Goal: Information Seeking & Learning: Learn about a topic

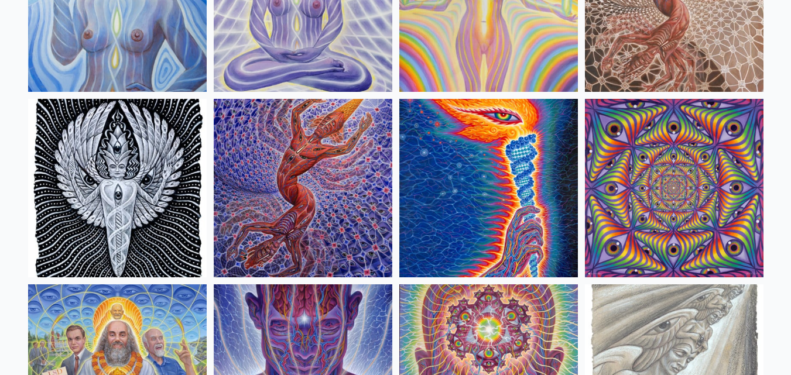
scroll to position [1146, 0]
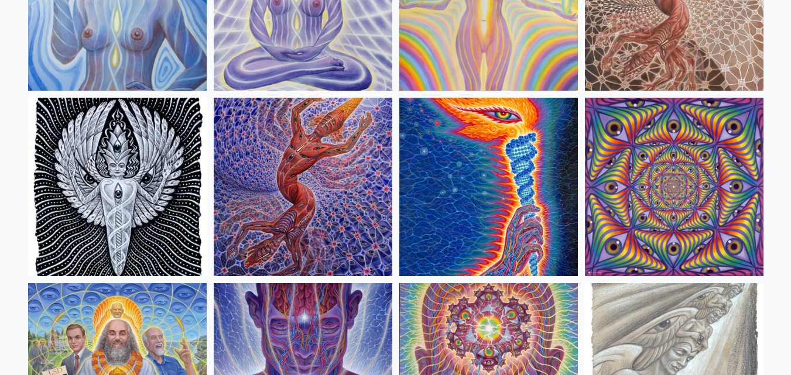
click at [290, 199] on img at bounding box center [303, 187] width 178 height 178
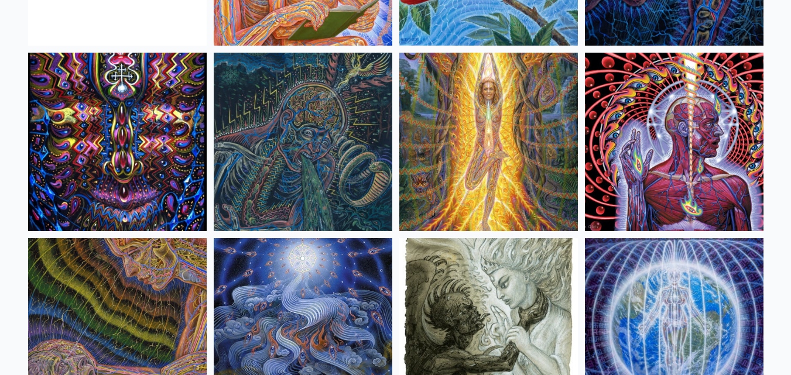
scroll to position [7312, 0]
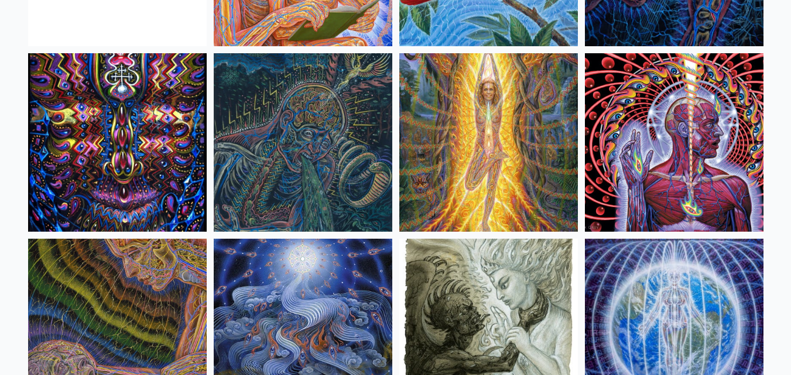
click at [117, 151] on img at bounding box center [117, 142] width 178 height 178
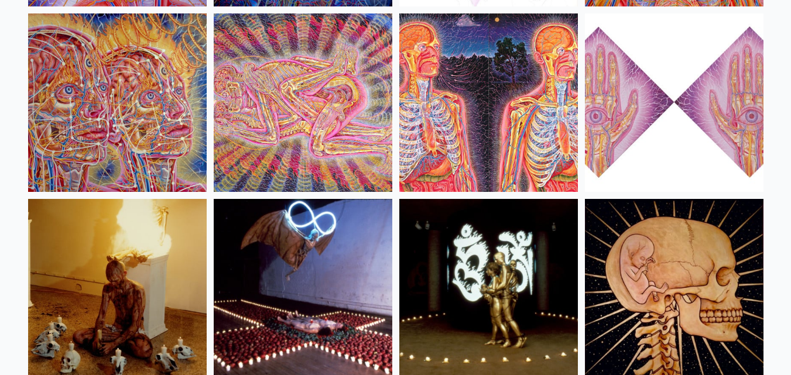
scroll to position [13101, 0]
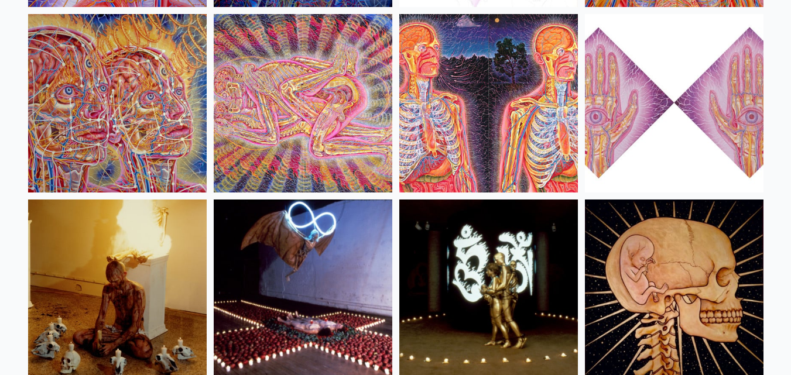
click at [127, 252] on img at bounding box center [117, 289] width 178 height 178
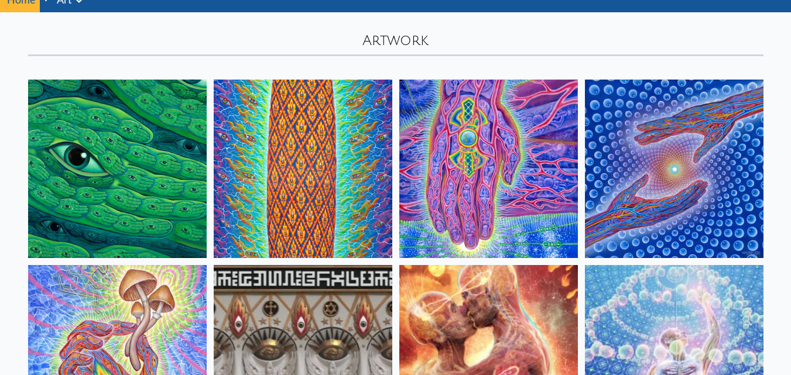
scroll to position [0, 0]
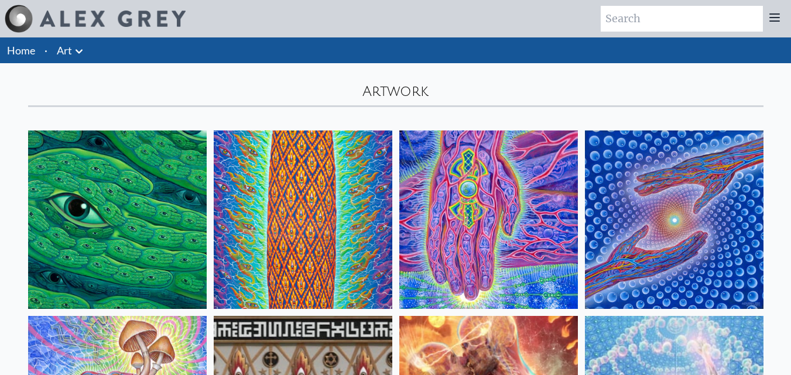
click at [157, 195] on img at bounding box center [117, 219] width 178 height 178
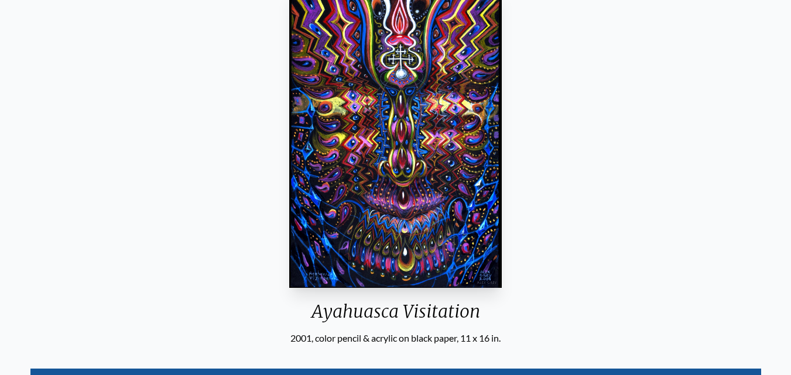
scroll to position [124, 0]
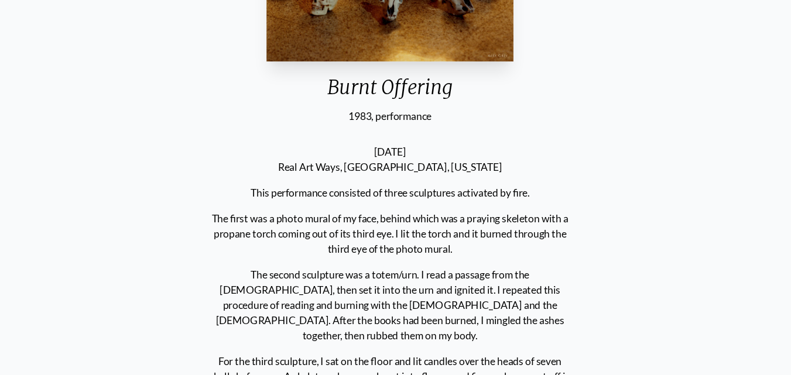
scroll to position [327, 0]
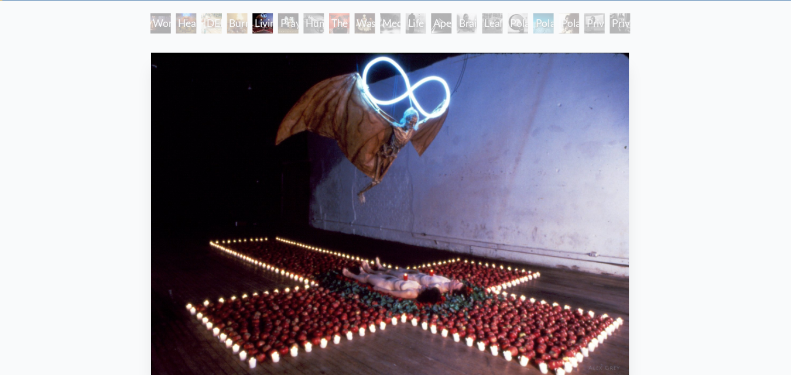
scroll to position [53, 0]
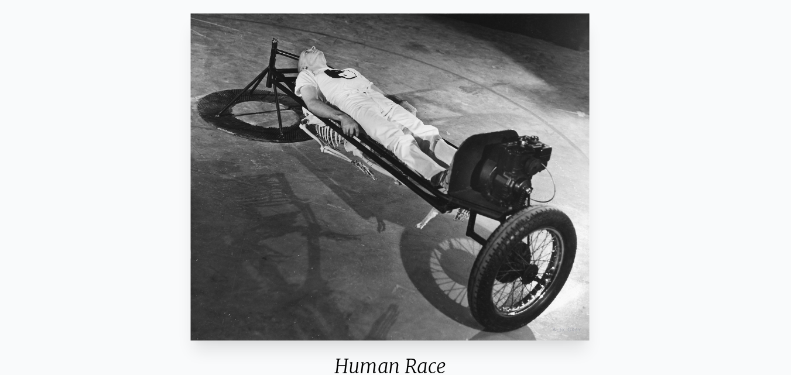
scroll to position [69, 0]
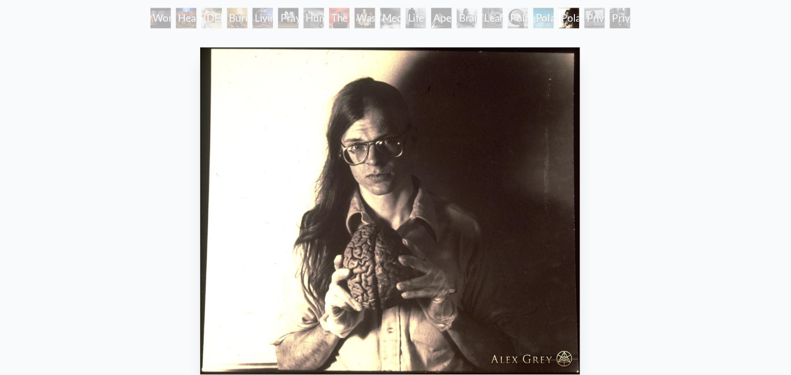
scroll to position [63, 0]
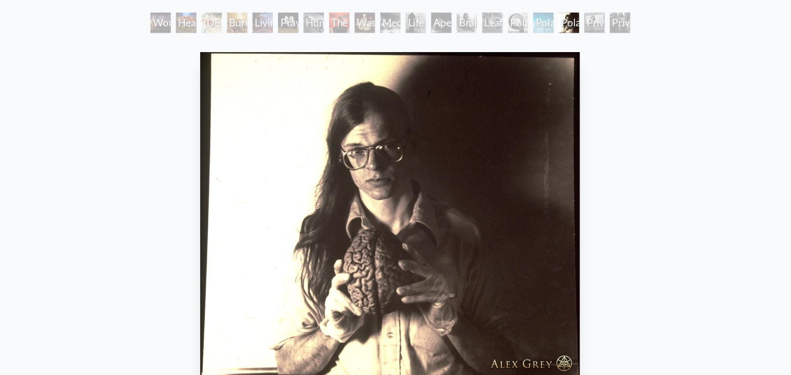
scroll to position [69, 0]
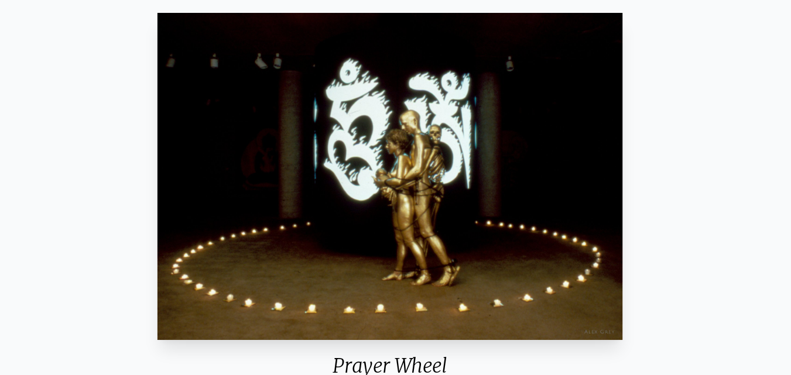
scroll to position [53, 0]
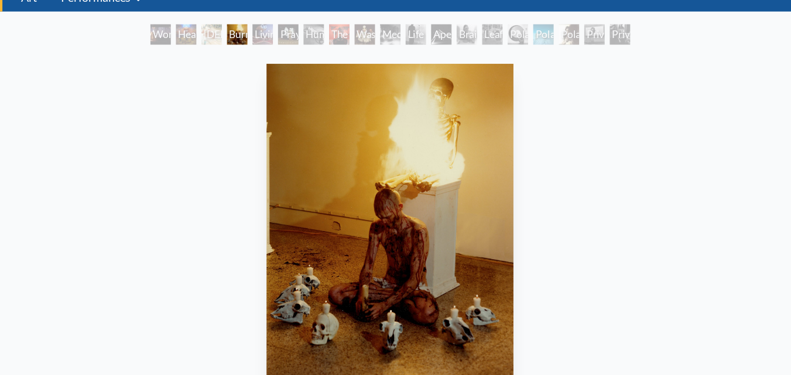
scroll to position [327, 0]
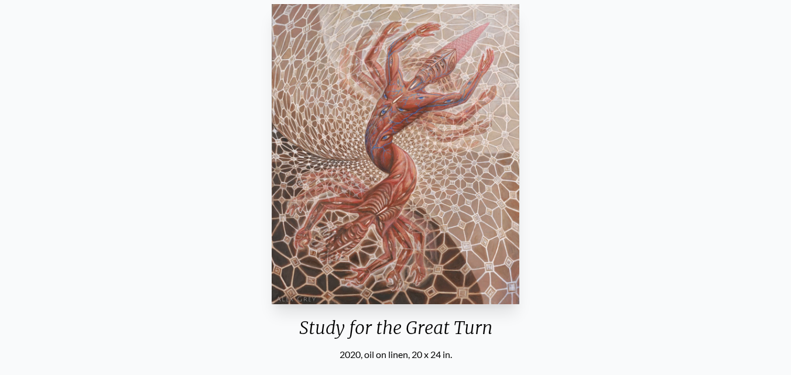
scroll to position [109, 0]
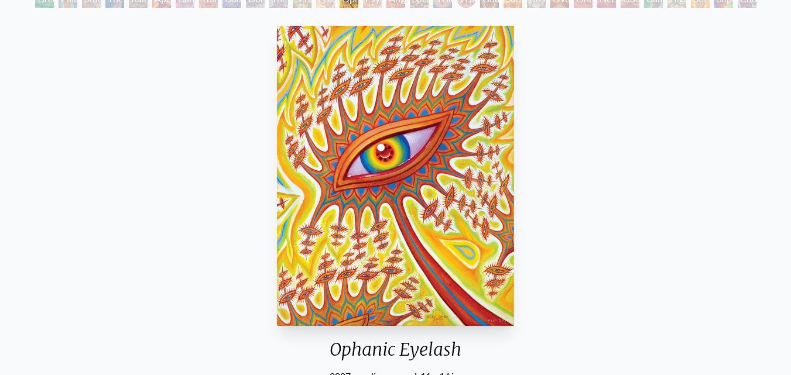
scroll to position [62, 0]
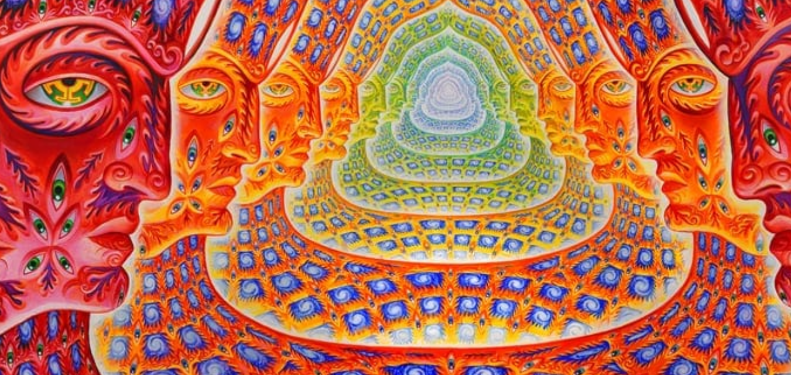
click at [380, 215] on img "25 / 31" at bounding box center [395, 199] width 597 height 300
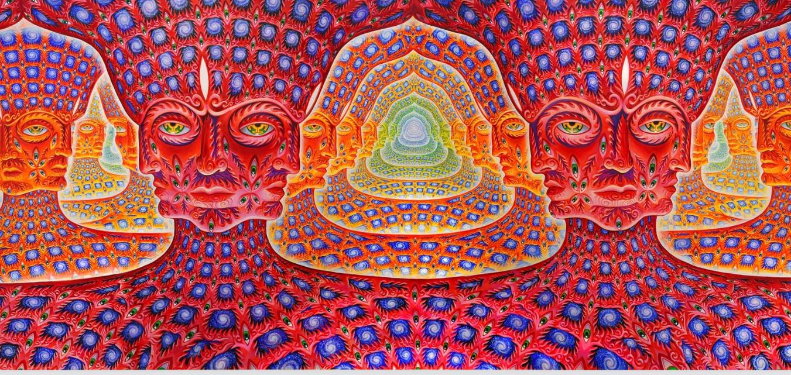
scroll to position [61, 0]
